Goal: Transaction & Acquisition: Purchase product/service

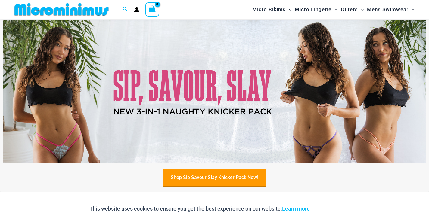
scroll to position [55, 0]
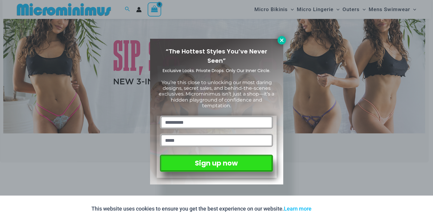
click at [282, 40] on icon at bounding box center [281, 39] width 3 height 3
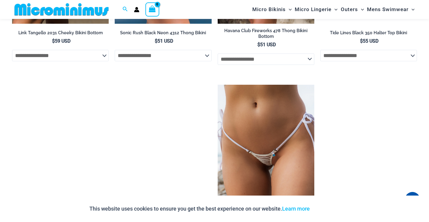
scroll to position [1468, 0]
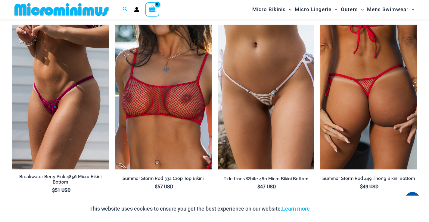
click at [368, 88] on img at bounding box center [368, 97] width 97 height 145
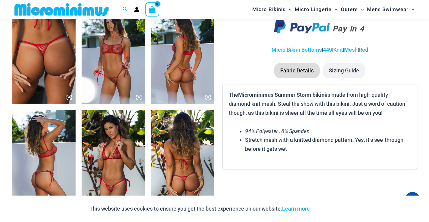
scroll to position [386, 0]
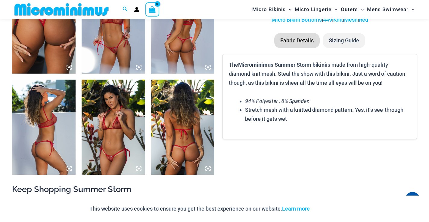
click at [137, 67] on icon at bounding box center [138, 67] width 5 height 5
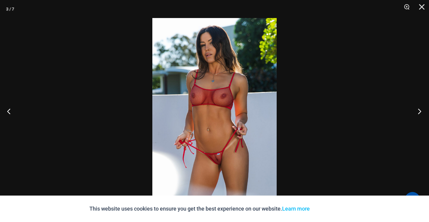
click at [416, 111] on button "Next" at bounding box center [417, 111] width 23 height 30
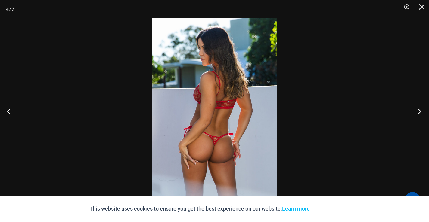
click at [416, 111] on button "Next" at bounding box center [417, 111] width 23 height 30
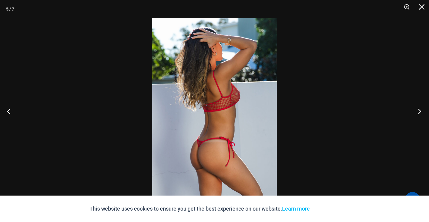
click at [415, 111] on button "Next" at bounding box center [417, 111] width 23 height 30
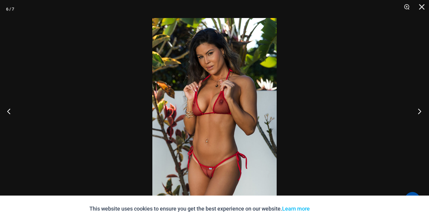
click at [415, 111] on button "Next" at bounding box center [417, 111] width 23 height 30
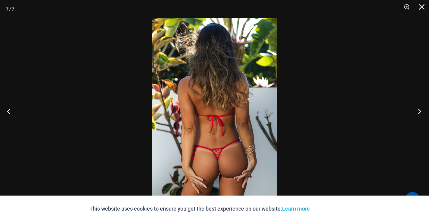
click at [415, 111] on button "Next" at bounding box center [417, 111] width 23 height 30
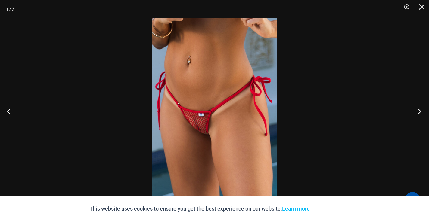
click at [415, 111] on button "Next" at bounding box center [417, 111] width 23 height 30
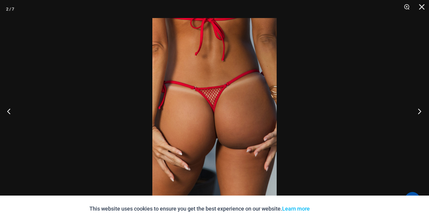
click at [415, 111] on button "Next" at bounding box center [417, 111] width 23 height 30
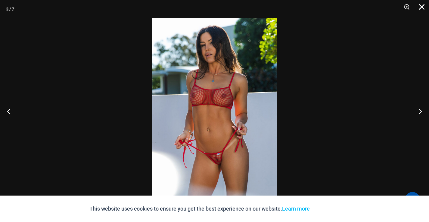
click at [421, 5] on button "Close" at bounding box center [419, 9] width 15 height 18
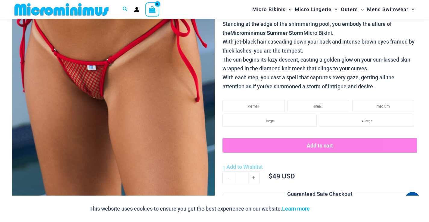
scroll to position [85, 0]
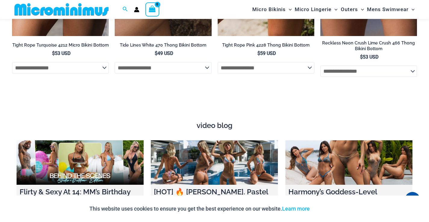
scroll to position [1838, 0]
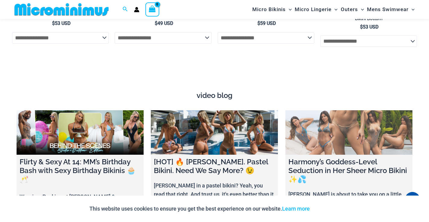
click at [342, 124] on link at bounding box center [348, 132] width 127 height 45
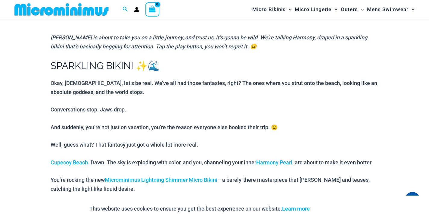
scroll to position [85, 0]
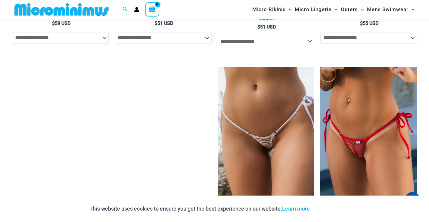
scroll to position [1456, 0]
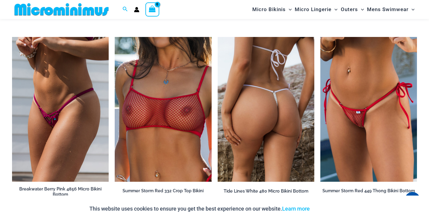
click at [261, 114] on img at bounding box center [265, 109] width 97 height 145
click at [273, 120] on img at bounding box center [265, 109] width 97 height 145
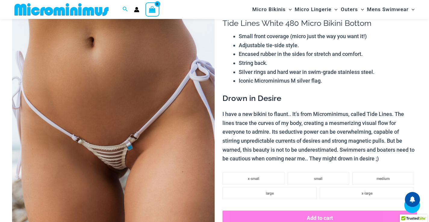
scroll to position [325, 0]
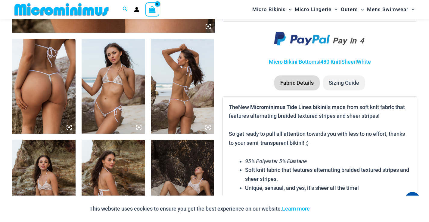
click at [69, 126] on icon at bounding box center [68, 127] width 5 height 5
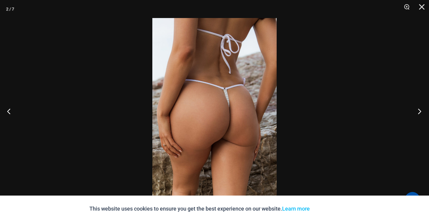
click at [420, 110] on button "Next" at bounding box center [417, 111] width 23 height 30
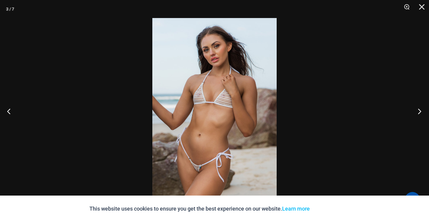
click at [420, 110] on button "Next" at bounding box center [417, 111] width 23 height 30
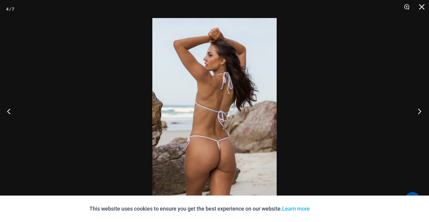
click at [420, 110] on button "Next" at bounding box center [417, 111] width 23 height 30
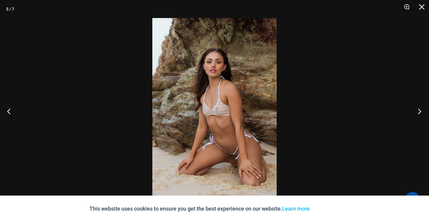
click at [420, 110] on button "Next" at bounding box center [417, 111] width 23 height 30
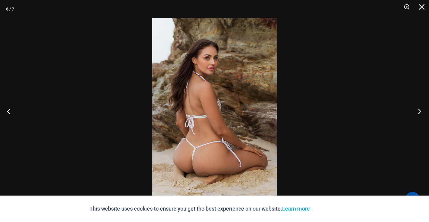
click at [420, 110] on button "Next" at bounding box center [417, 111] width 23 height 30
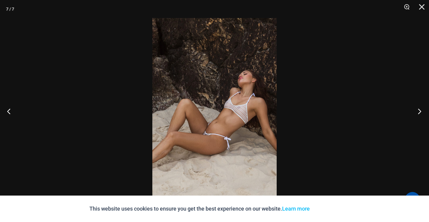
click at [420, 110] on button "Next" at bounding box center [417, 111] width 23 height 30
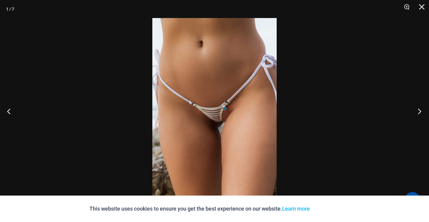
click at [420, 110] on button "Next" at bounding box center [417, 111] width 23 height 30
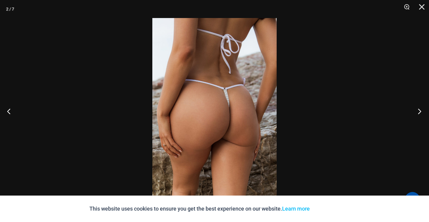
click at [420, 111] on button "Next" at bounding box center [417, 111] width 23 height 30
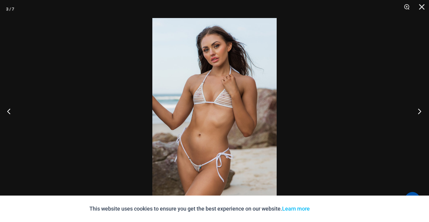
click at [420, 111] on button "Next" at bounding box center [417, 111] width 23 height 30
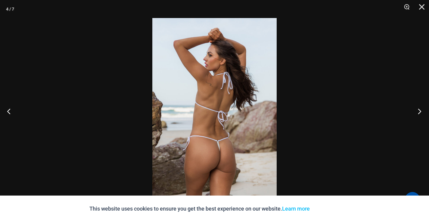
click at [420, 111] on button "Next" at bounding box center [417, 111] width 23 height 30
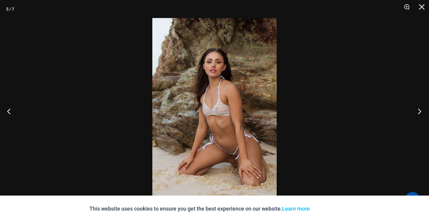
click at [420, 111] on button "Next" at bounding box center [417, 111] width 23 height 30
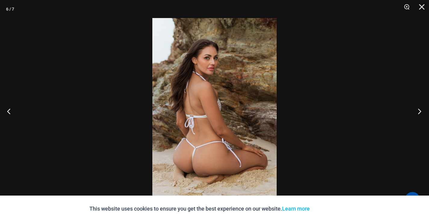
click at [420, 111] on button "Next" at bounding box center [417, 111] width 23 height 30
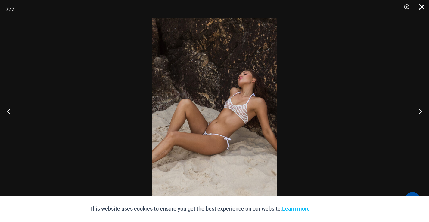
click at [422, 7] on button "Close" at bounding box center [419, 9] width 15 height 18
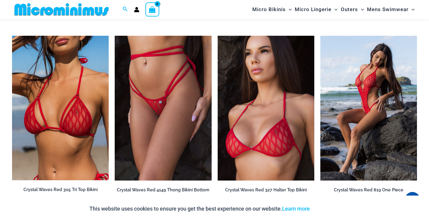
scroll to position [1408, 0]
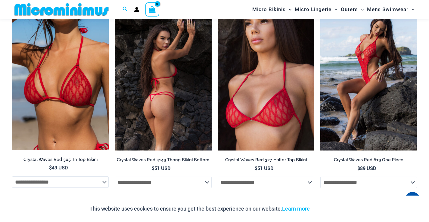
click at [159, 77] on img at bounding box center [163, 78] width 97 height 145
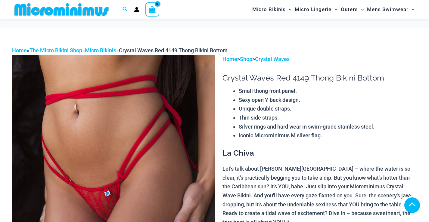
scroll to position [241, 0]
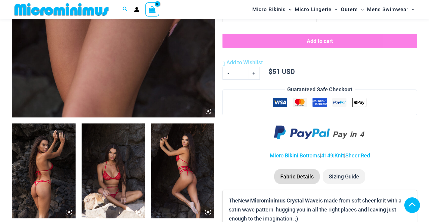
click at [209, 111] on icon at bounding box center [207, 111] width 5 height 5
click at [208, 112] on icon at bounding box center [208, 111] width 2 height 2
click at [71, 210] on icon at bounding box center [68, 212] width 5 height 5
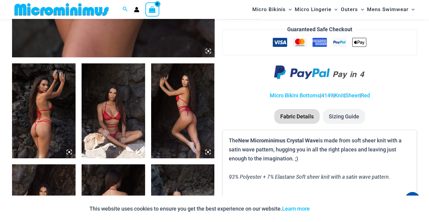
click at [69, 151] on icon at bounding box center [68, 151] width 5 height 5
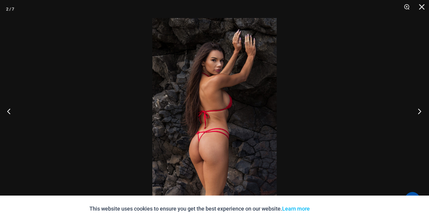
click at [420, 110] on button "Next" at bounding box center [417, 111] width 23 height 30
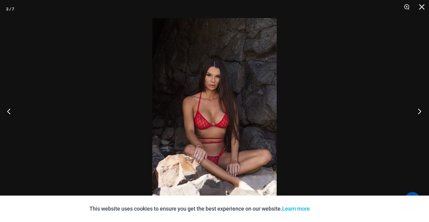
click at [420, 110] on button "Next" at bounding box center [417, 111] width 23 height 30
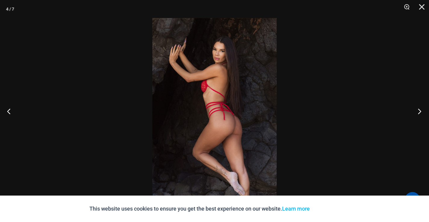
click at [420, 110] on button "Next" at bounding box center [417, 111] width 23 height 30
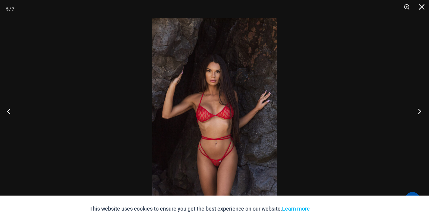
click at [420, 110] on button "Next" at bounding box center [417, 111] width 23 height 30
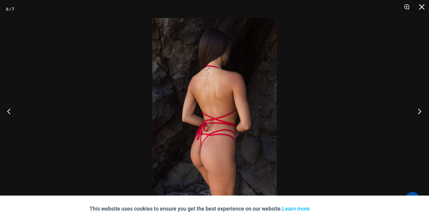
click at [420, 110] on button "Next" at bounding box center [417, 111] width 23 height 30
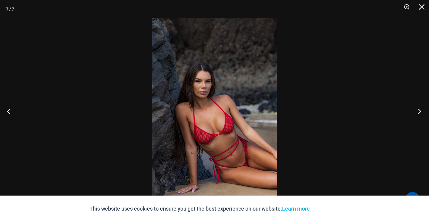
click at [420, 110] on button "Next" at bounding box center [417, 111] width 23 height 30
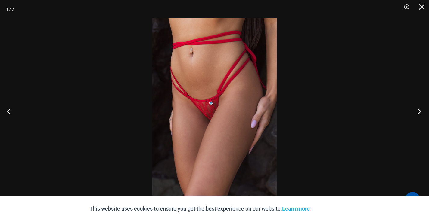
click at [420, 109] on button "Next" at bounding box center [417, 111] width 23 height 30
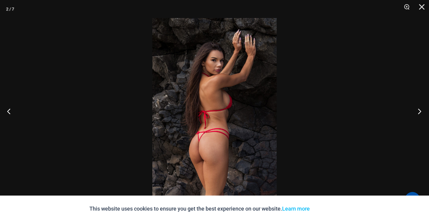
click at [420, 109] on button "Next" at bounding box center [417, 111] width 23 height 30
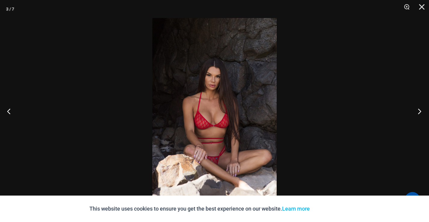
click at [420, 109] on button "Next" at bounding box center [417, 111] width 23 height 30
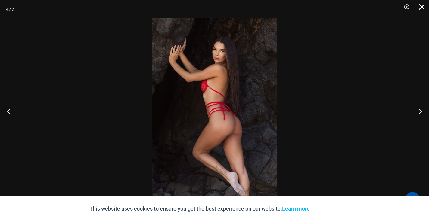
click at [423, 7] on button "Close" at bounding box center [419, 9] width 15 height 18
